Goal: Check status

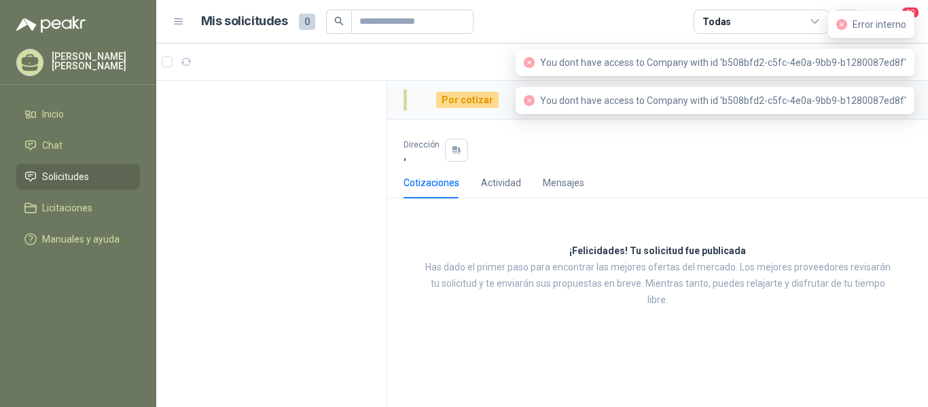
click at [876, 151] on div "Dirección ," at bounding box center [657, 150] width 508 height 23
click at [914, 14] on span "20" at bounding box center [910, 12] width 19 height 13
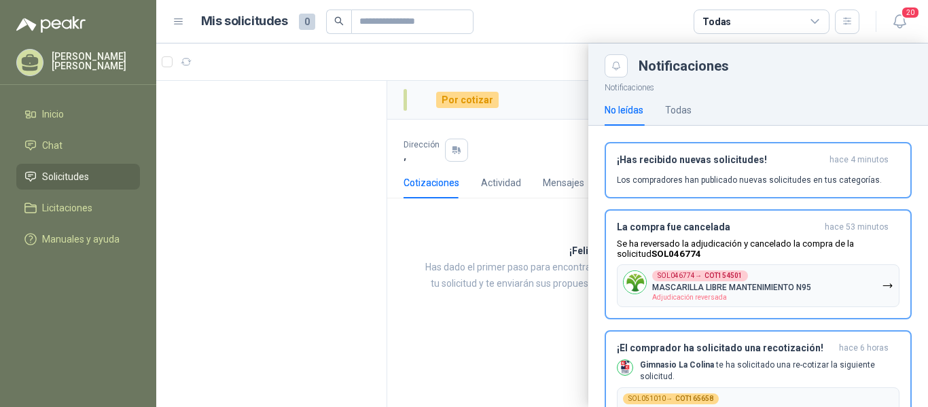
click at [300, 209] on div at bounding box center [542, 224] width 772 height 363
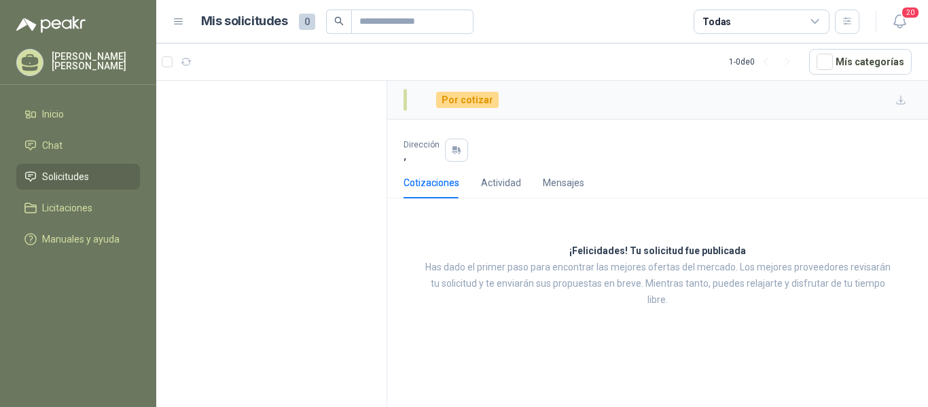
click at [463, 100] on div "Por cotizar" at bounding box center [467, 100] width 62 height 16
click at [456, 105] on div "Por cotizar" at bounding box center [467, 100] width 62 height 16
